Goal: Communication & Community: Ask a question

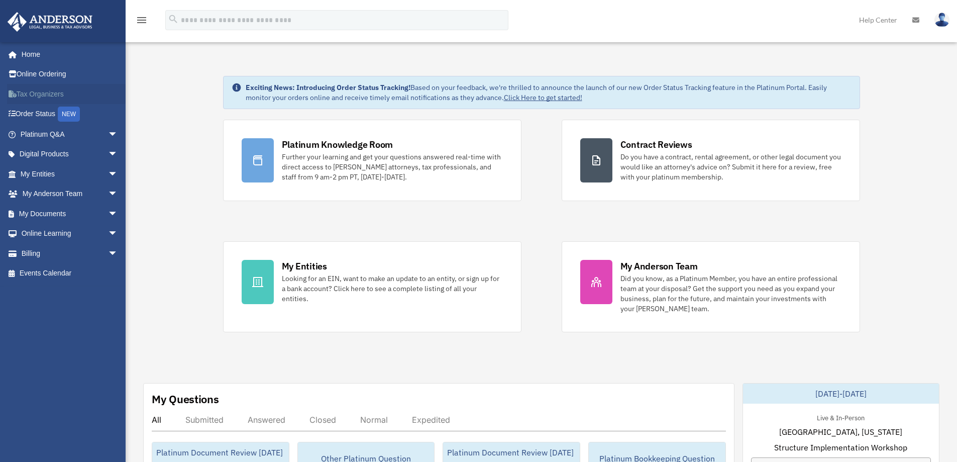
click at [36, 91] on link "Tax Organizers" at bounding box center [70, 94] width 126 height 20
click at [43, 69] on link "Online Ordering" at bounding box center [70, 74] width 126 height 20
click at [108, 174] on span "arrow_drop_down" at bounding box center [118, 174] width 20 height 21
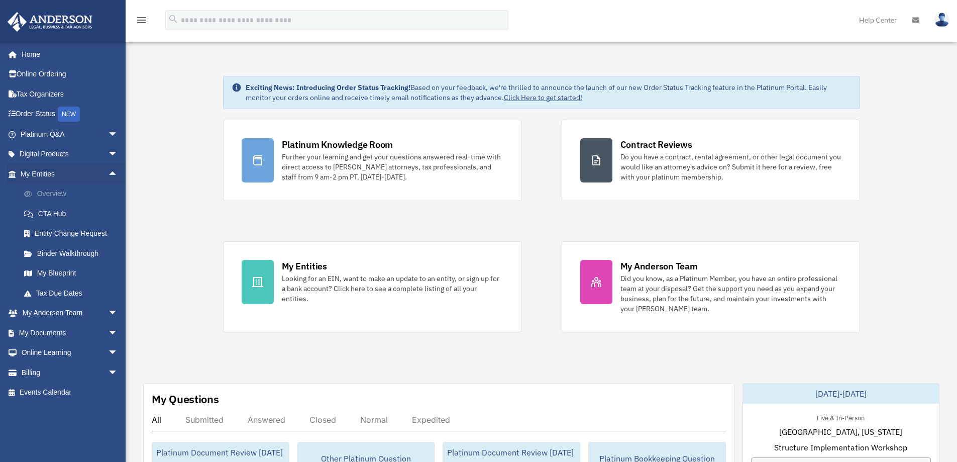
click at [52, 189] on link "Overview" at bounding box center [73, 194] width 119 height 20
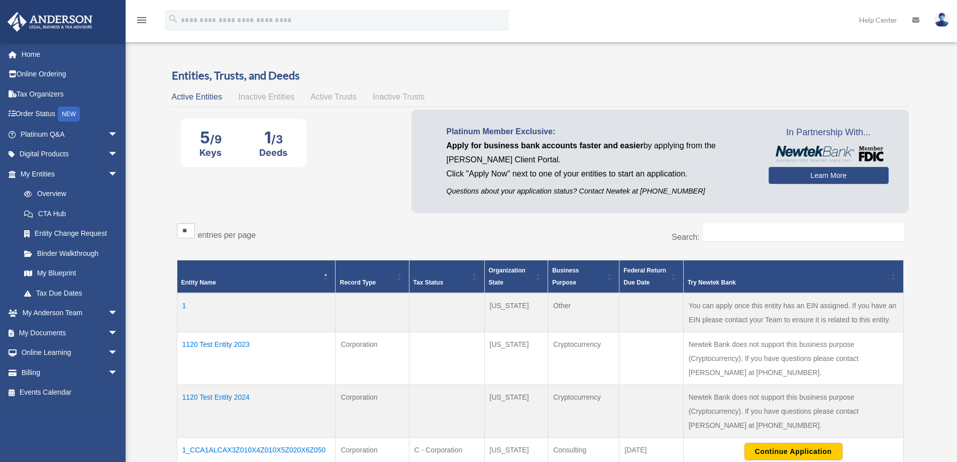
click at [229, 344] on td "1120 Test Entity 2023" at bounding box center [256, 358] width 159 height 53
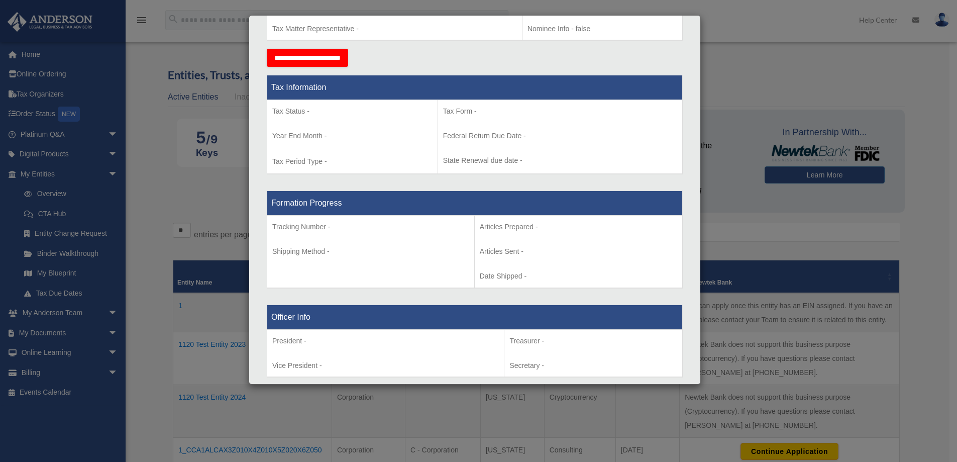
scroll to position [402, 0]
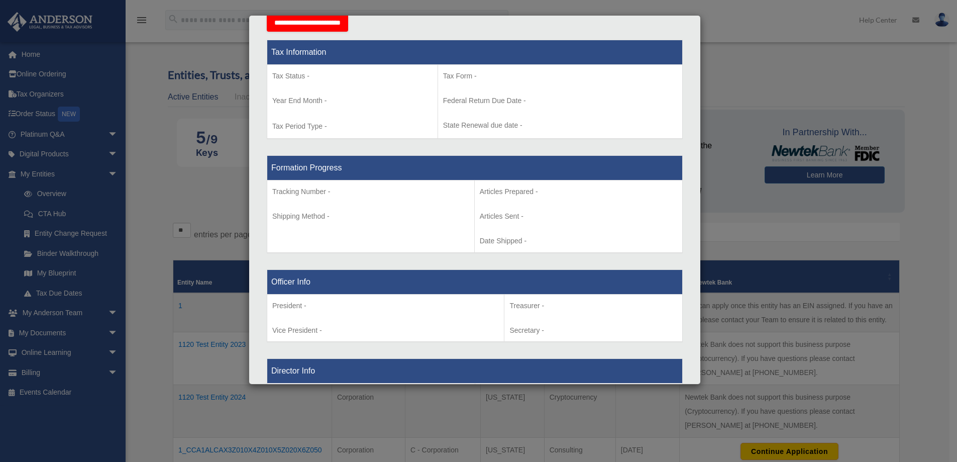
click at [785, 80] on div "Details × Articles Sent Organizational Date" at bounding box center [478, 231] width 957 height 462
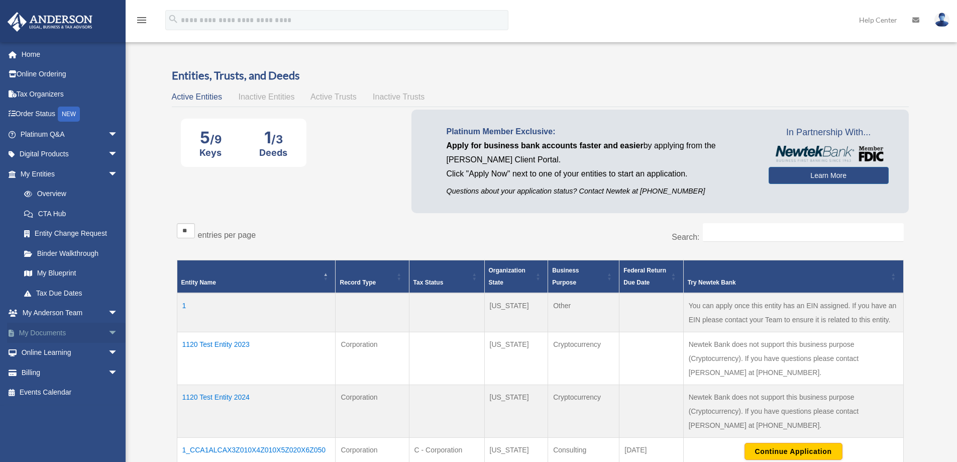
click at [62, 331] on link "My Documents arrow_drop_down" at bounding box center [70, 333] width 126 height 20
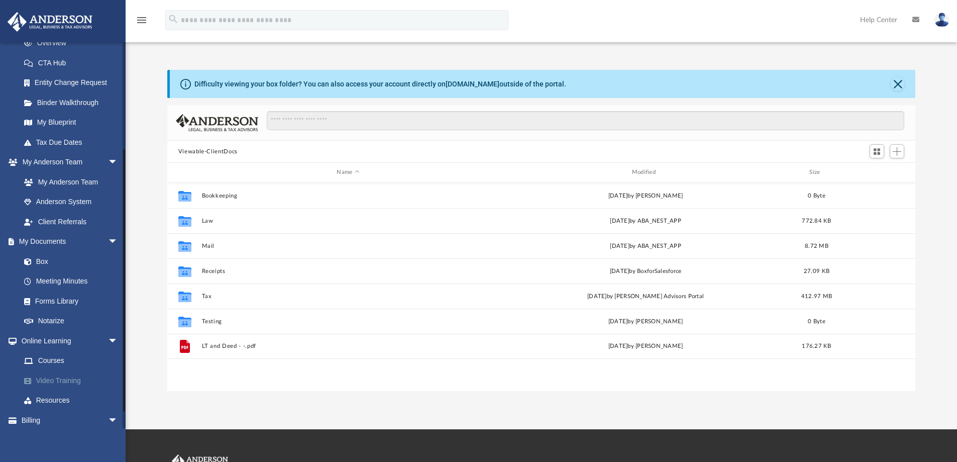
scroll to position [175, 0]
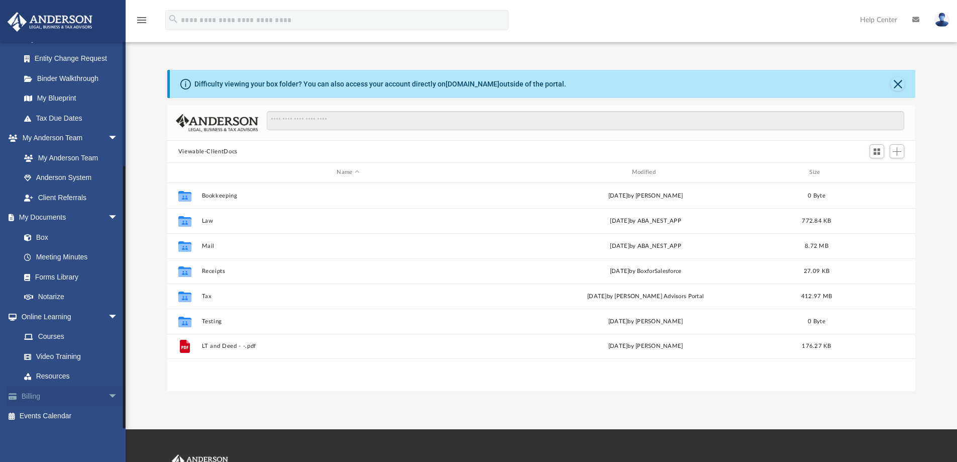
click at [108, 392] on span "arrow_drop_down" at bounding box center [118, 396] width 20 height 21
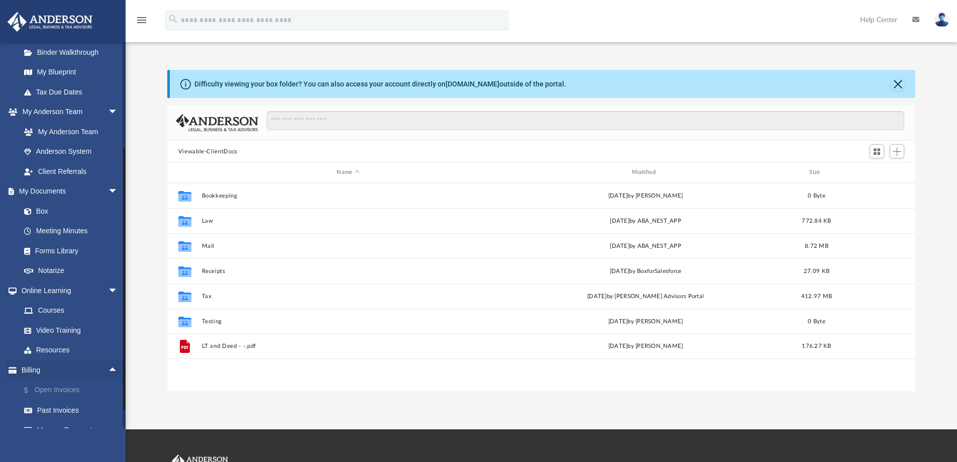
scroll to position [235, 0]
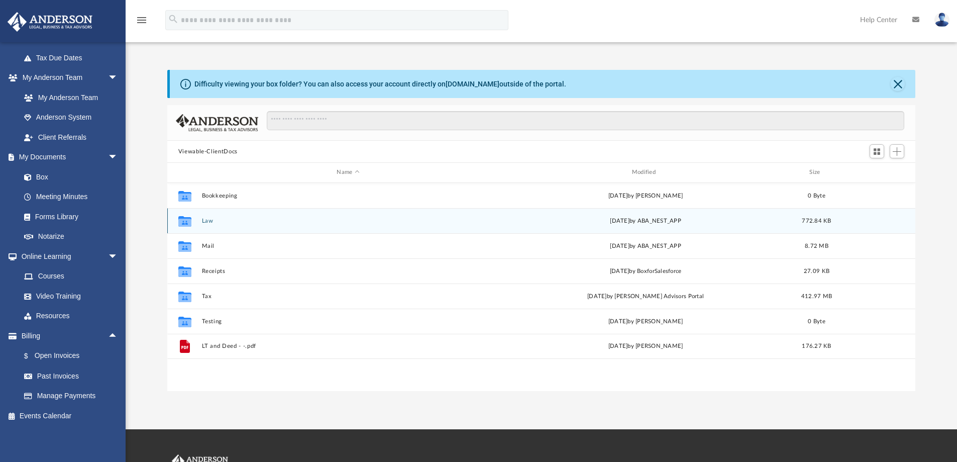
click at [204, 219] on button "Law" at bounding box center [348, 221] width 293 height 7
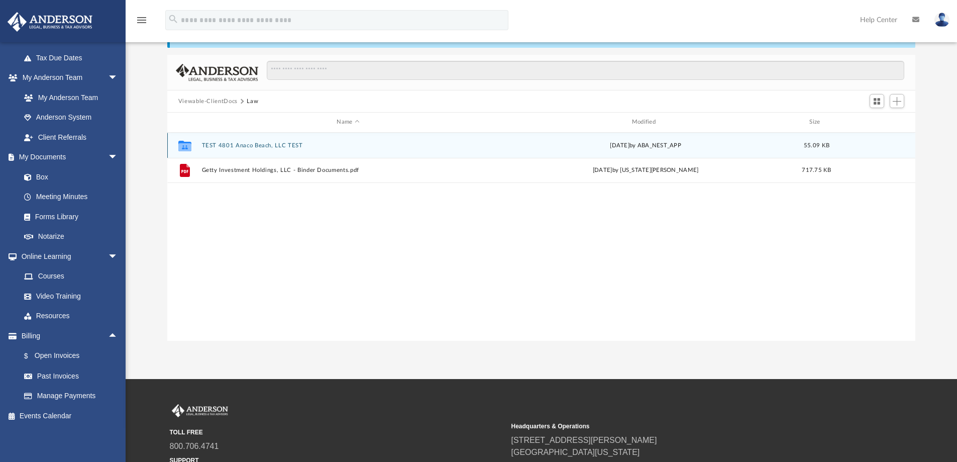
scroll to position [0, 0]
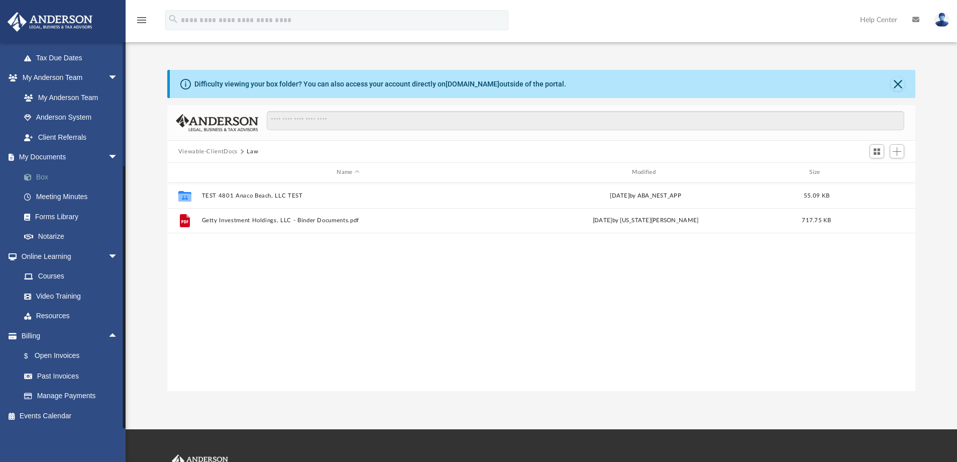
click at [47, 175] on link "Box" at bounding box center [73, 177] width 119 height 20
click at [46, 176] on link "Box" at bounding box center [73, 177] width 119 height 20
click at [209, 153] on button "Viewable-ClientDocs" at bounding box center [207, 151] width 59 height 9
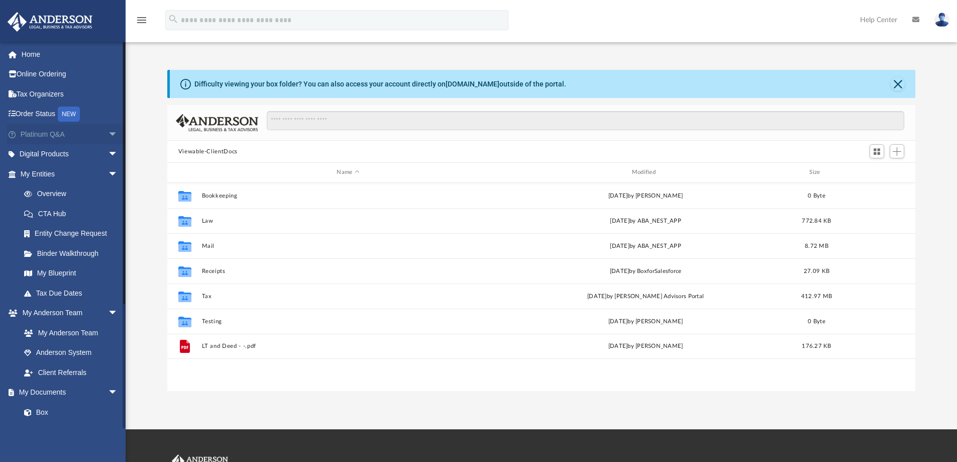
click at [108, 133] on span "arrow_drop_down" at bounding box center [118, 134] width 20 height 21
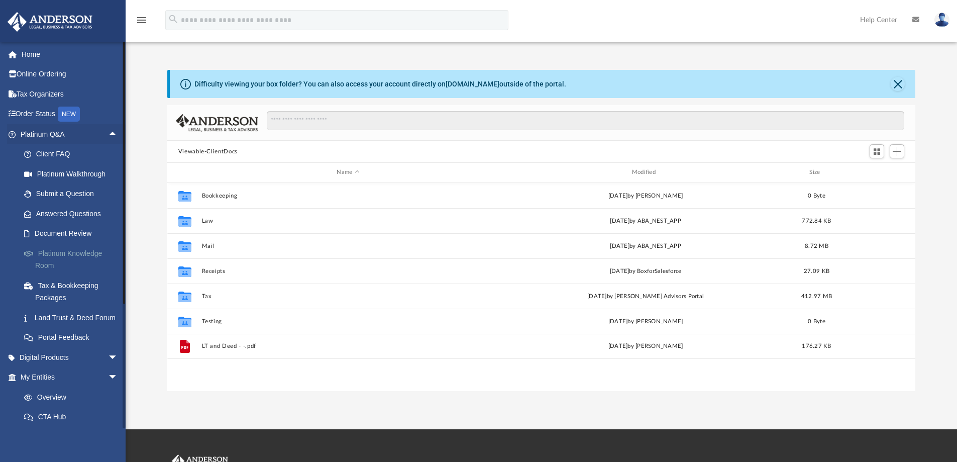
click at [71, 253] on link "Platinum Knowledge Room" at bounding box center [73, 259] width 119 height 32
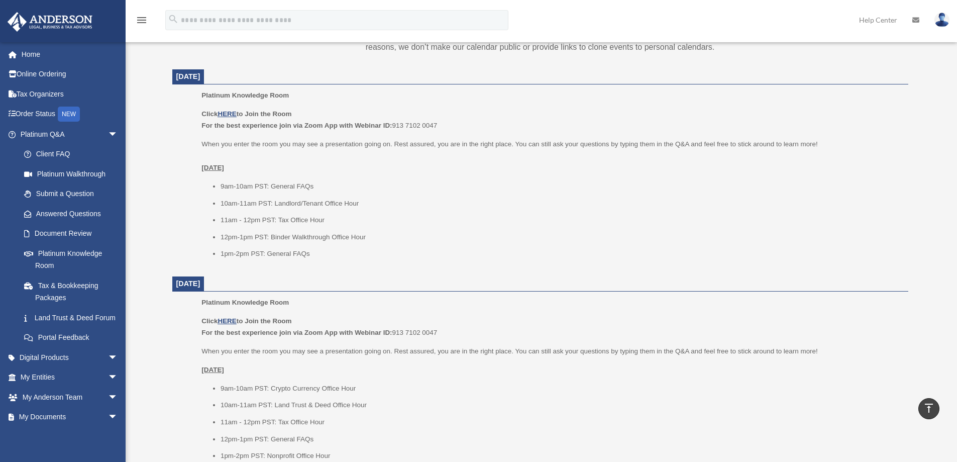
scroll to position [402, 0]
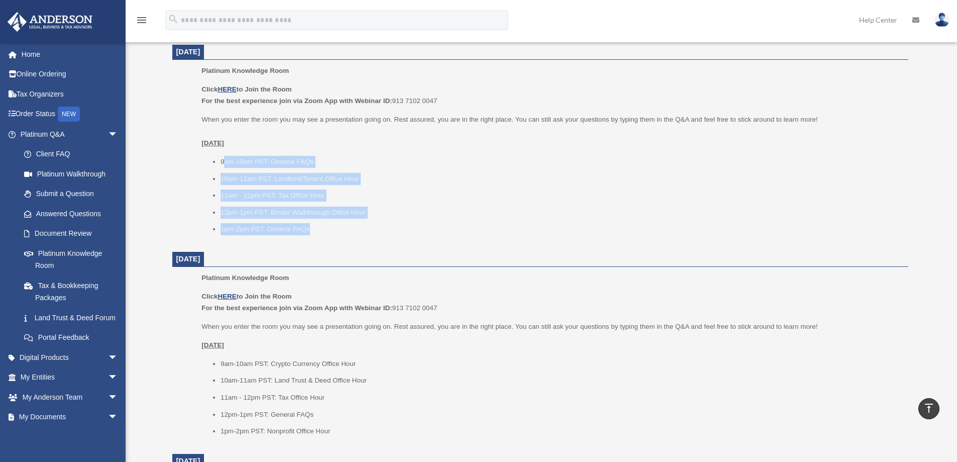
drag, startPoint x: 224, startPoint y: 160, endPoint x: 418, endPoint y: 232, distance: 207.0
click at [418, 232] on ul "9am-10am PST: General FAQs 10am-11am PST: Landlord/Tenant Office Hour 11am - 12…" at bounding box center [552, 195] width 700 height 79
click at [429, 228] on li "1pm-2pm PST: General FAQs" at bounding box center [561, 229] width 681 height 12
click at [338, 223] on li "1pm-2pm PST: General FAQs" at bounding box center [561, 229] width 681 height 12
drag, startPoint x: 315, startPoint y: 229, endPoint x: 212, endPoint y: 163, distance: 121.8
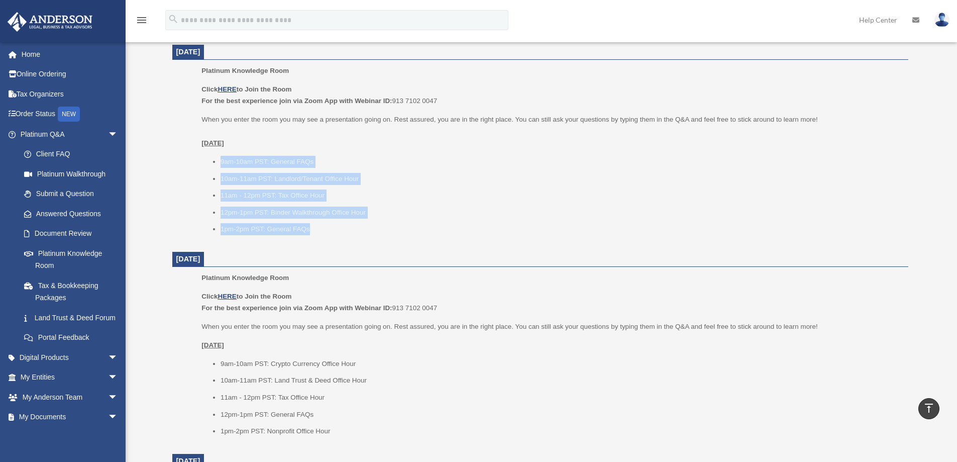
click at [212, 163] on ul "9am-10am PST: General FAQs 10am-11am PST: Landlord/Tenant Office Hour 11am - 12…" at bounding box center [552, 195] width 700 height 79
click at [171, 169] on div "Platinum Knowledge Room Our open office hours and helplines have moved into our…" at bounding box center [540, 307] width 751 height 1283
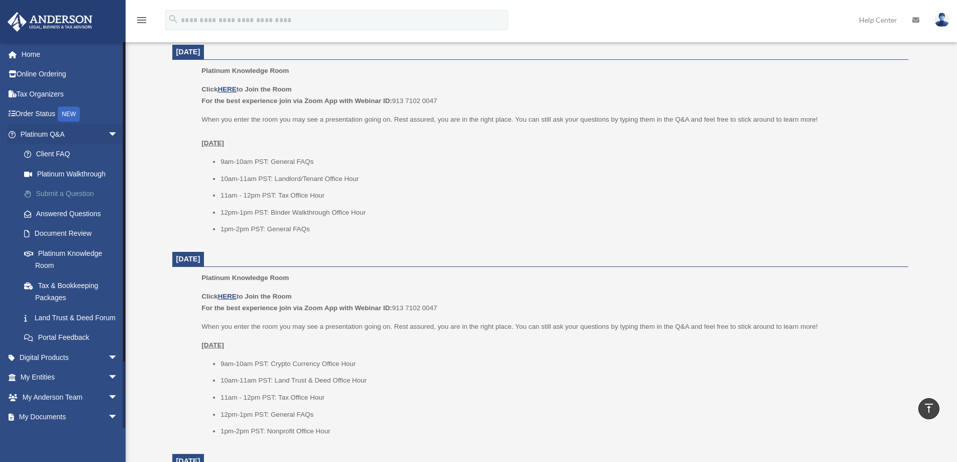
click at [57, 190] on link "Submit a Question" at bounding box center [73, 194] width 119 height 20
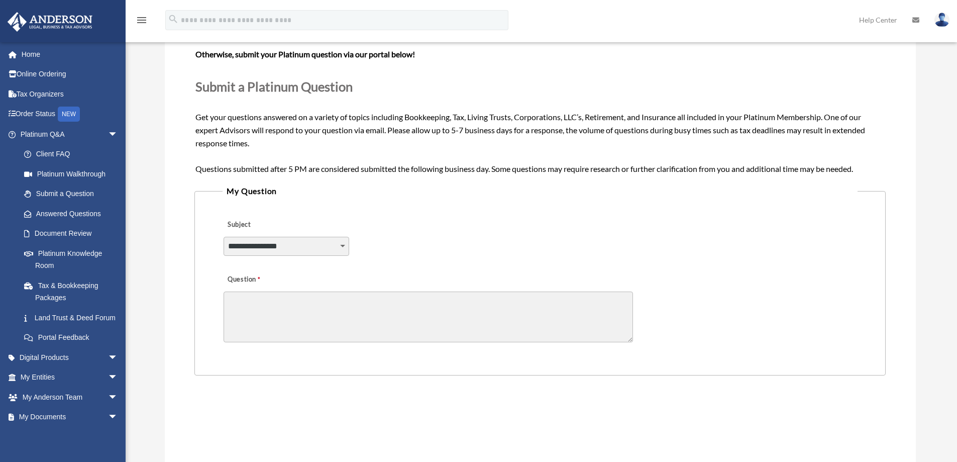
scroll to position [100, 0]
click at [334, 249] on select "**********" at bounding box center [287, 246] width 126 height 19
click at [424, 252] on div "**********" at bounding box center [540, 240] width 635 height 55
click at [373, 308] on textarea "Question" at bounding box center [429, 317] width 410 height 51
click at [401, 319] on textarea "Question" at bounding box center [429, 317] width 410 height 51
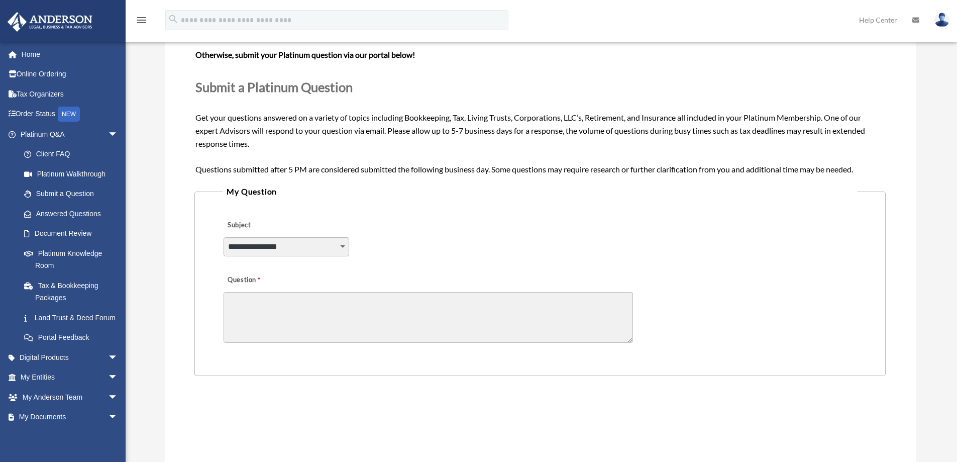
click at [411, 311] on textarea "Question" at bounding box center [429, 317] width 410 height 51
click at [72, 233] on link "Document Review" at bounding box center [73, 234] width 119 height 20
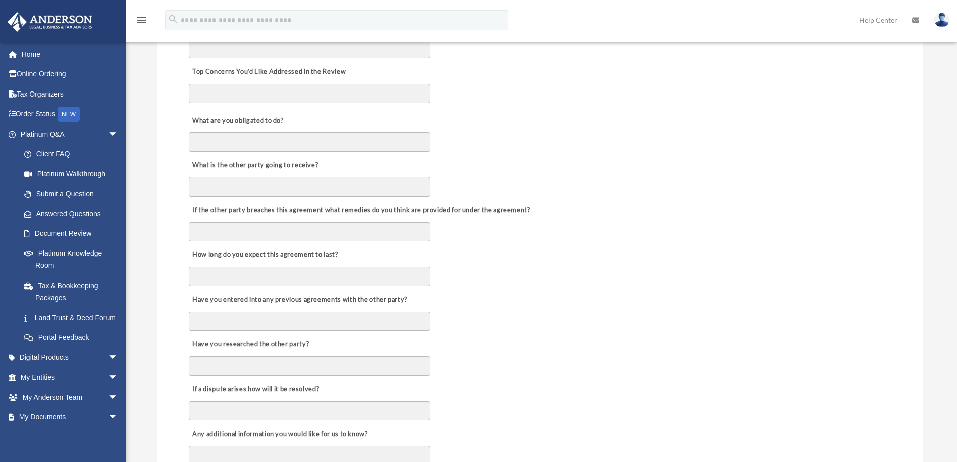
scroll to position [503, 0]
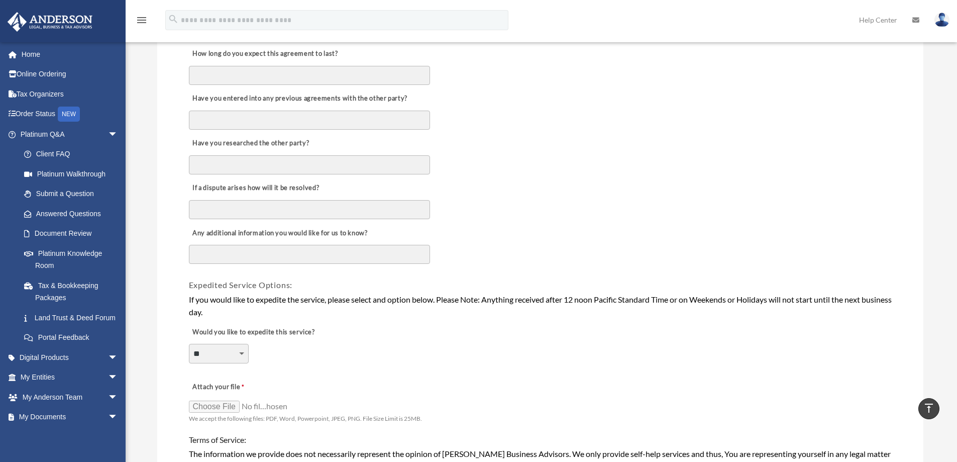
click at [252, 258] on textarea "Any additional information you would like for us to know?" at bounding box center [309, 254] width 241 height 19
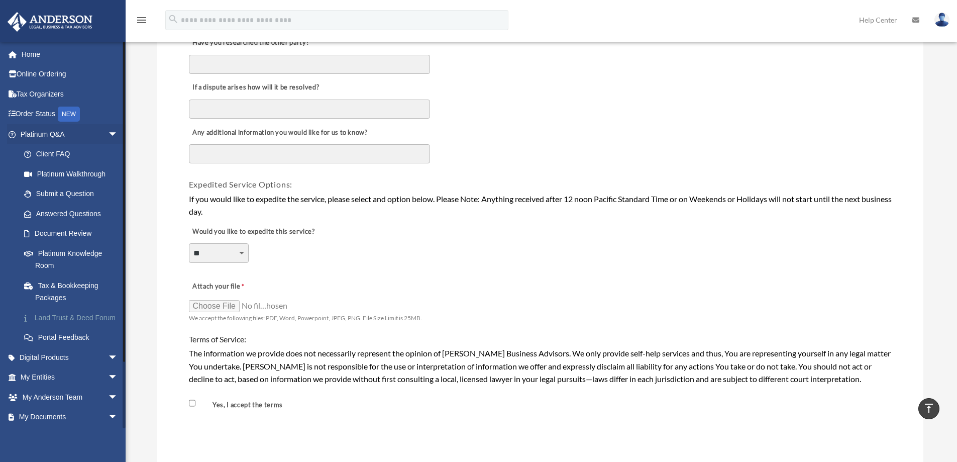
scroll to position [50, 0]
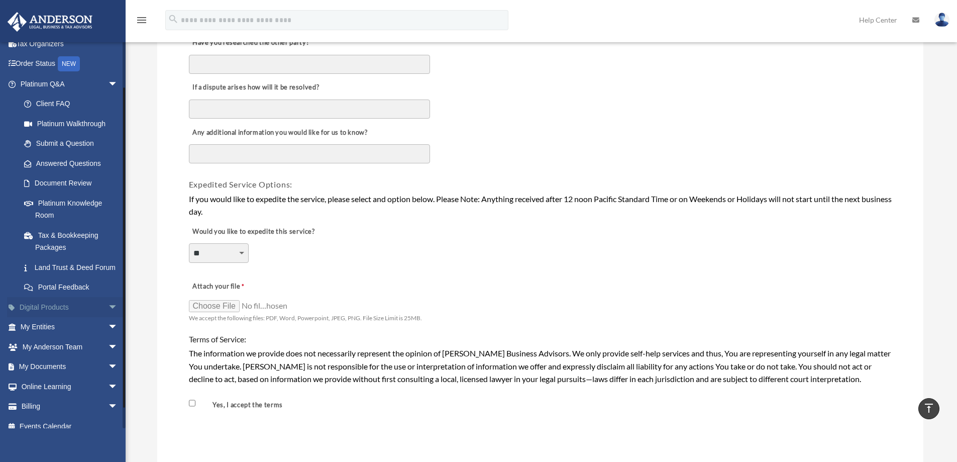
click at [108, 318] on span "arrow_drop_down" at bounding box center [118, 307] width 20 height 21
